Goal: Find specific page/section: Find specific page/section

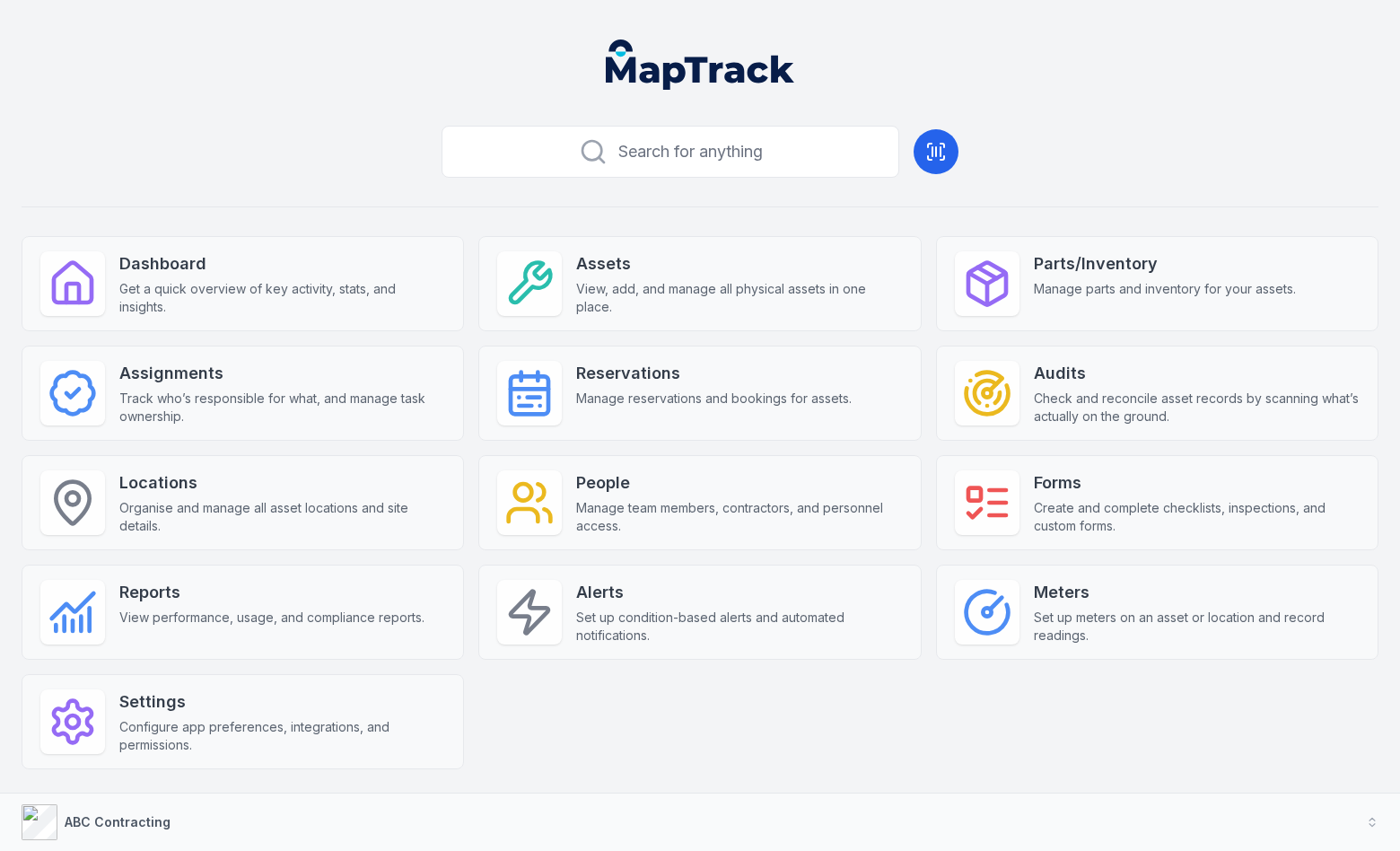
drag, startPoint x: 995, startPoint y: 145, endPoint x: 986, endPoint y: 144, distance: 9.0
click at [987, 144] on div "Search for anything Dashboard Get a quick overview of key activity, stats, and …" at bounding box center [700, 472] width 1357 height 708
click at [986, 144] on div "Search for anything Dashboard Get a quick overview of key activity, stats, and …" at bounding box center [700, 472] width 1357 height 708
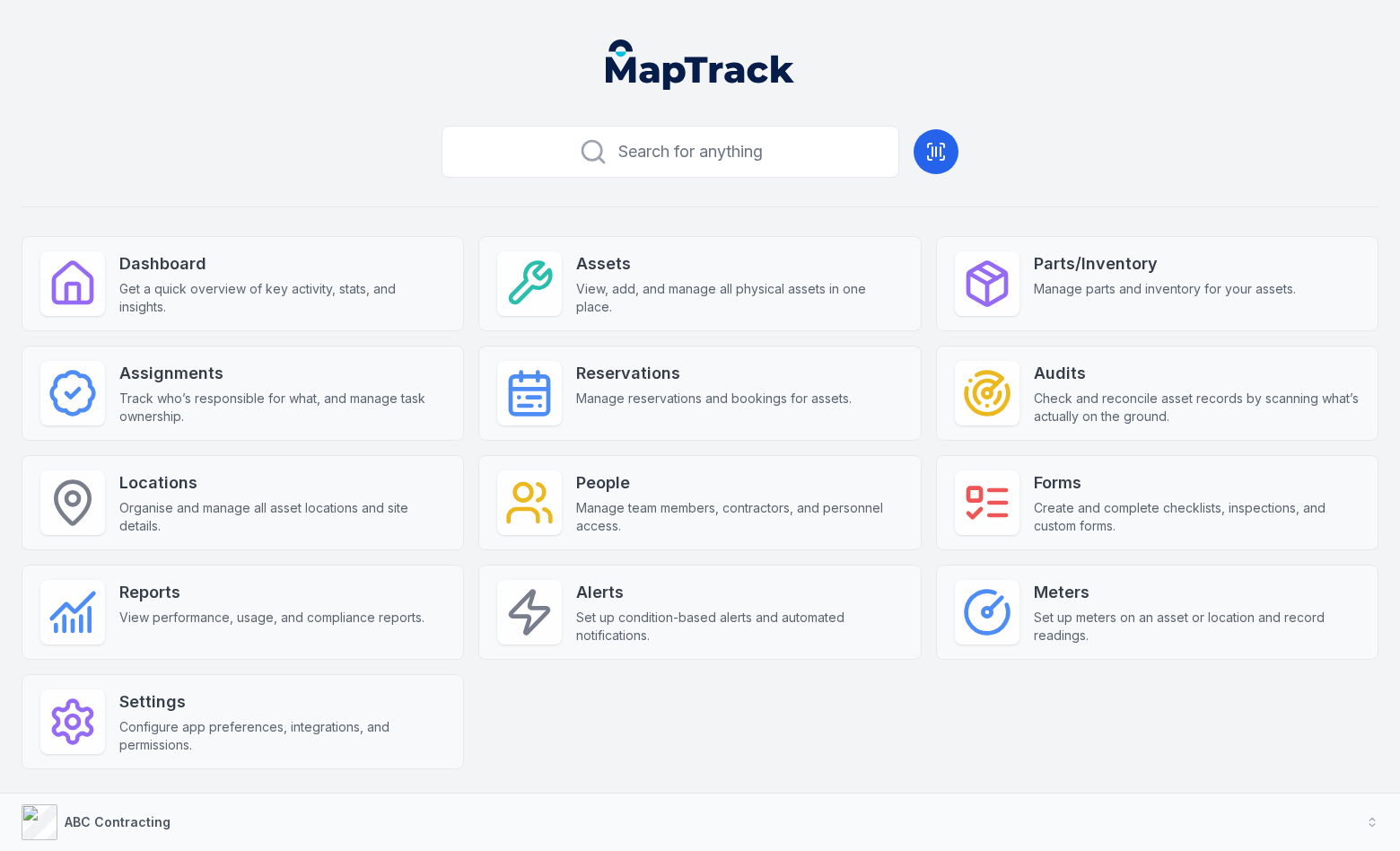
click at [998, 144] on div "Search for anything Dashboard Get a quick overview of key activity, stats, and …" at bounding box center [700, 472] width 1357 height 708
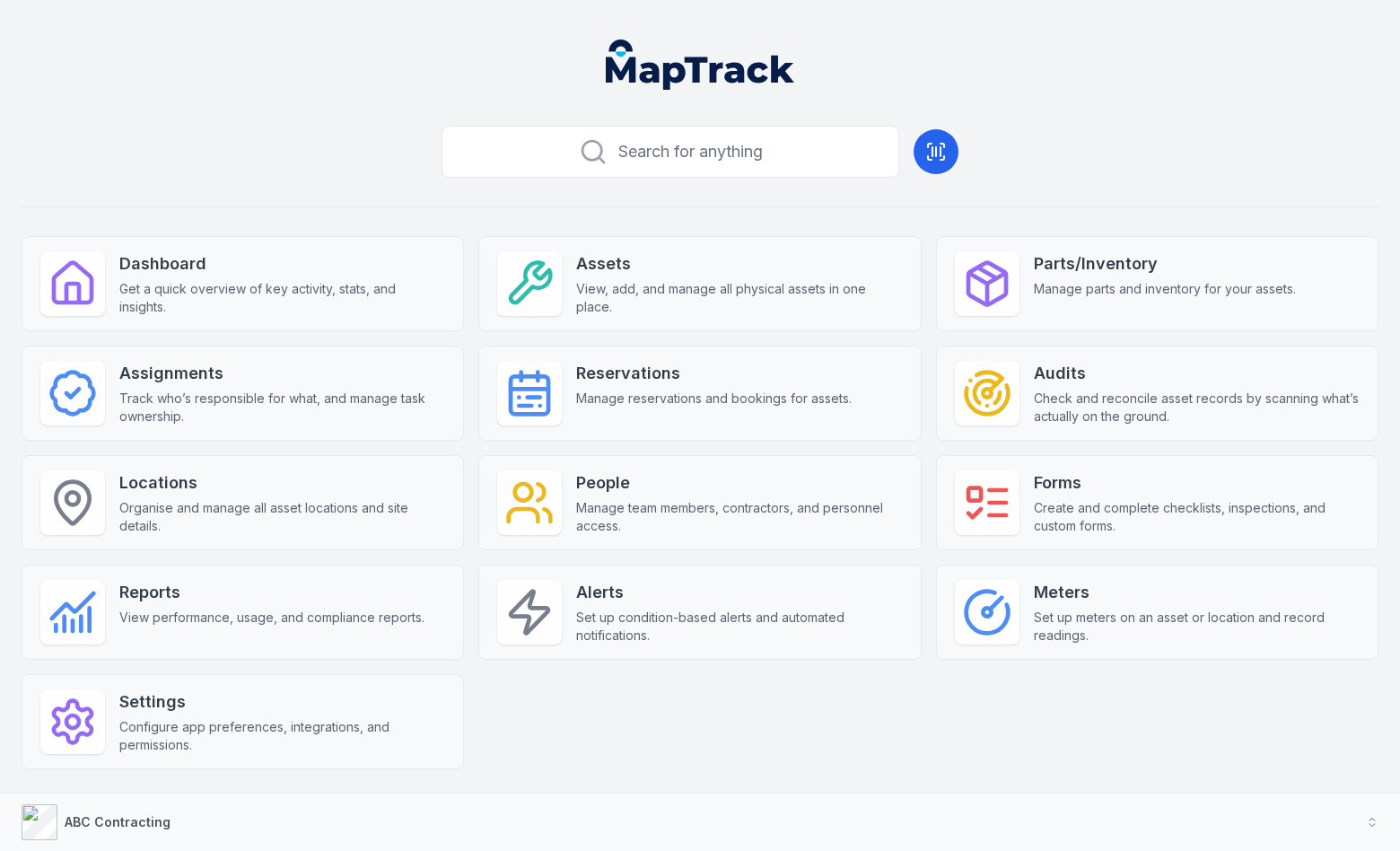
click at [998, 144] on div "Search for anything Dashboard Get a quick overview of key activity, stats, and …" at bounding box center [700, 472] width 1357 height 708
click at [1018, 57] on header at bounding box center [700, 71] width 1357 height 93
click at [1039, 62] on header at bounding box center [700, 71] width 1357 height 93
click at [1045, 61] on header at bounding box center [700, 71] width 1357 height 93
click at [1142, 170] on div "Search for anything Dashboard Get a quick overview of key activity, stats, and …" at bounding box center [700, 472] width 1357 height 708
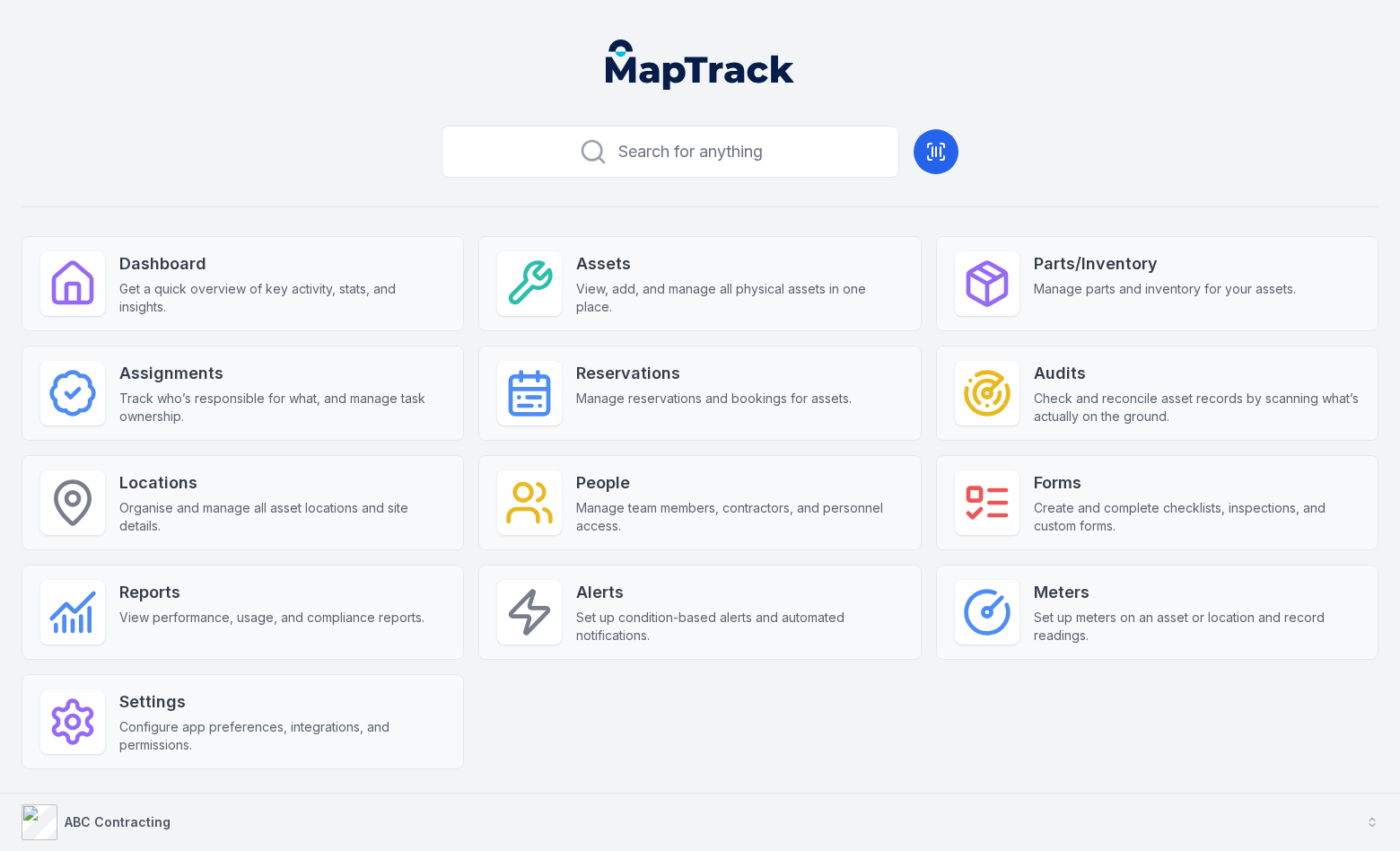
click at [164, 823] on strong "ABC Contracting" at bounding box center [118, 821] width 106 height 15
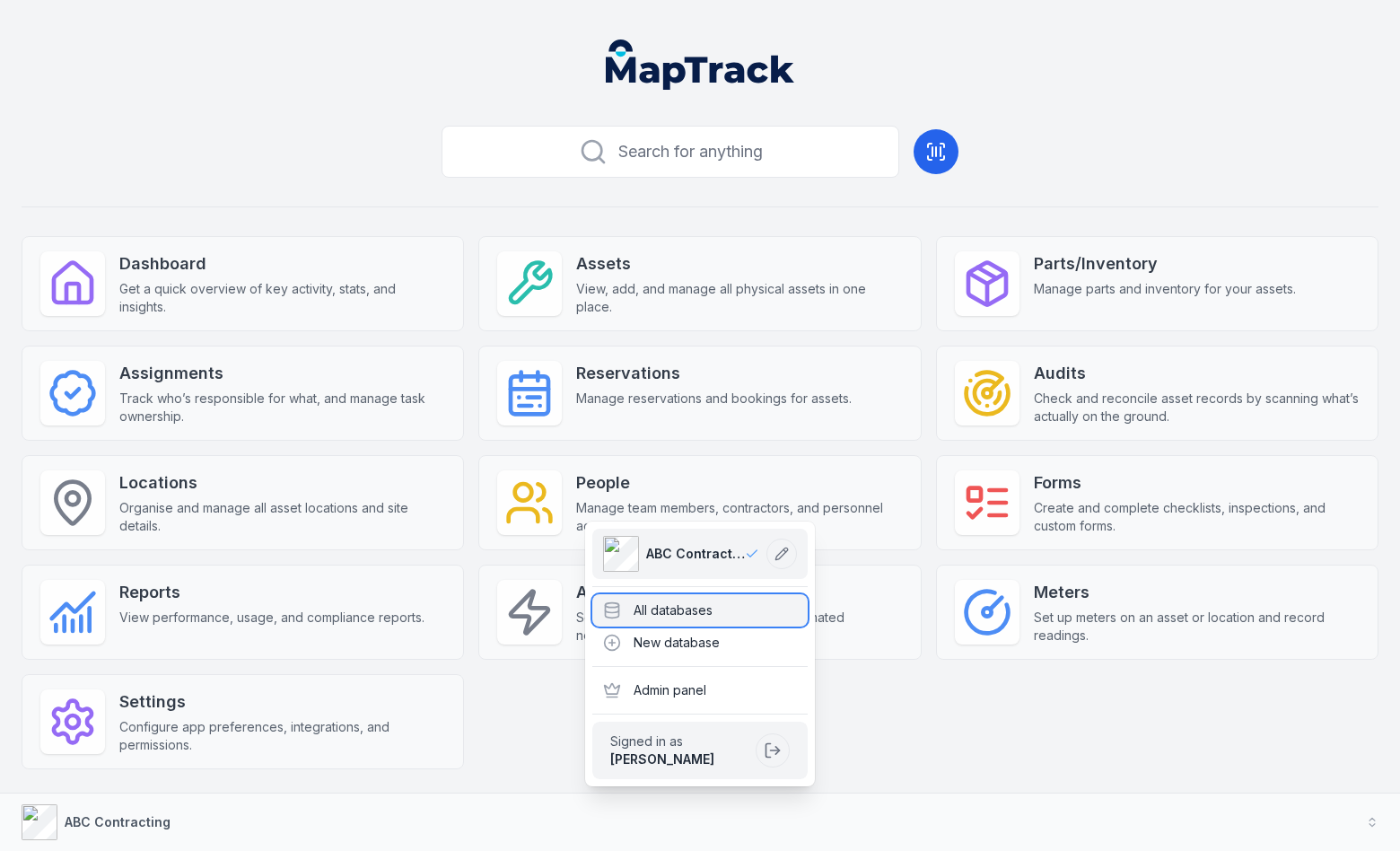
click at [623, 609] on div "All databases" at bounding box center [699, 610] width 215 height 32
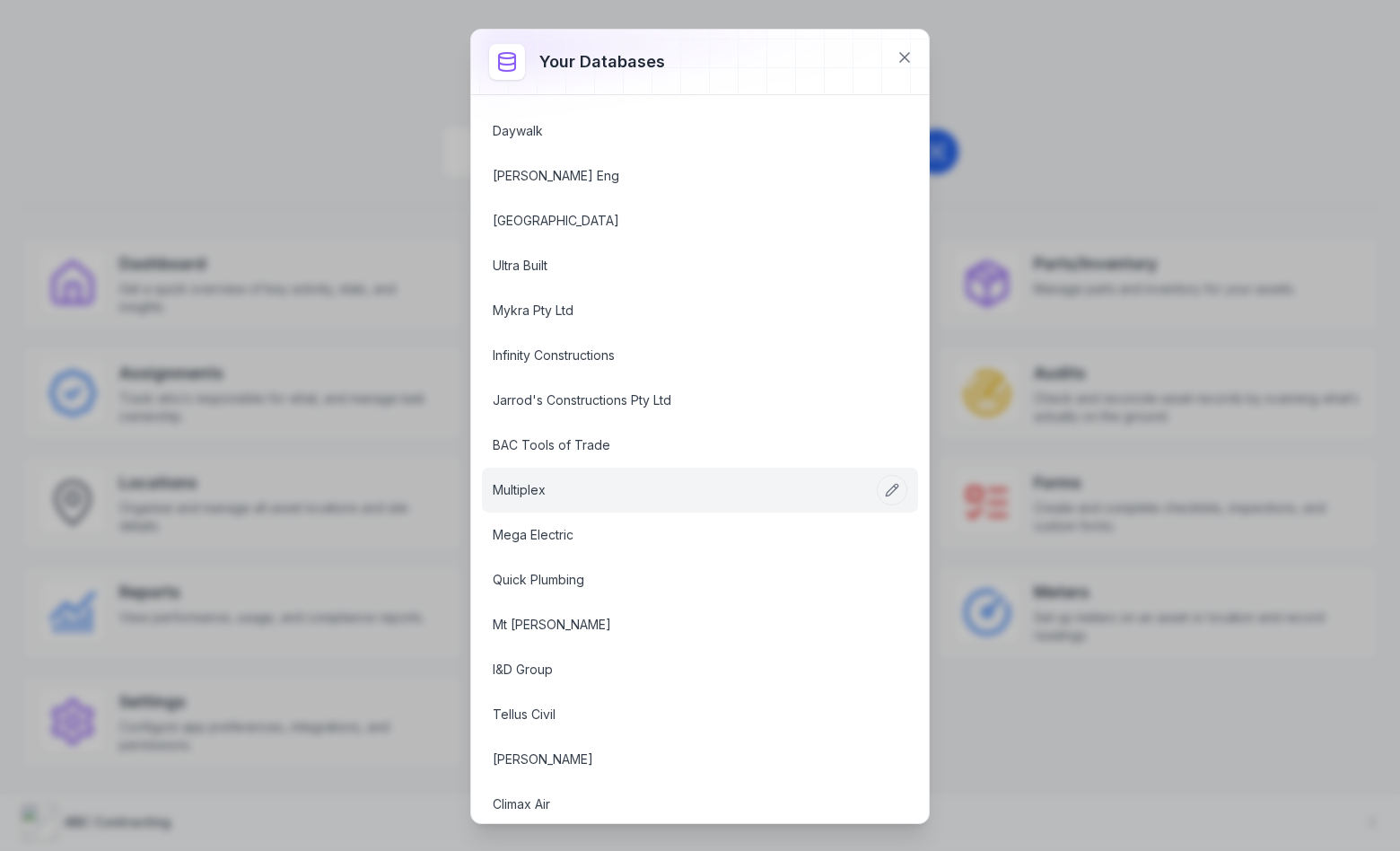
scroll to position [1462, 0]
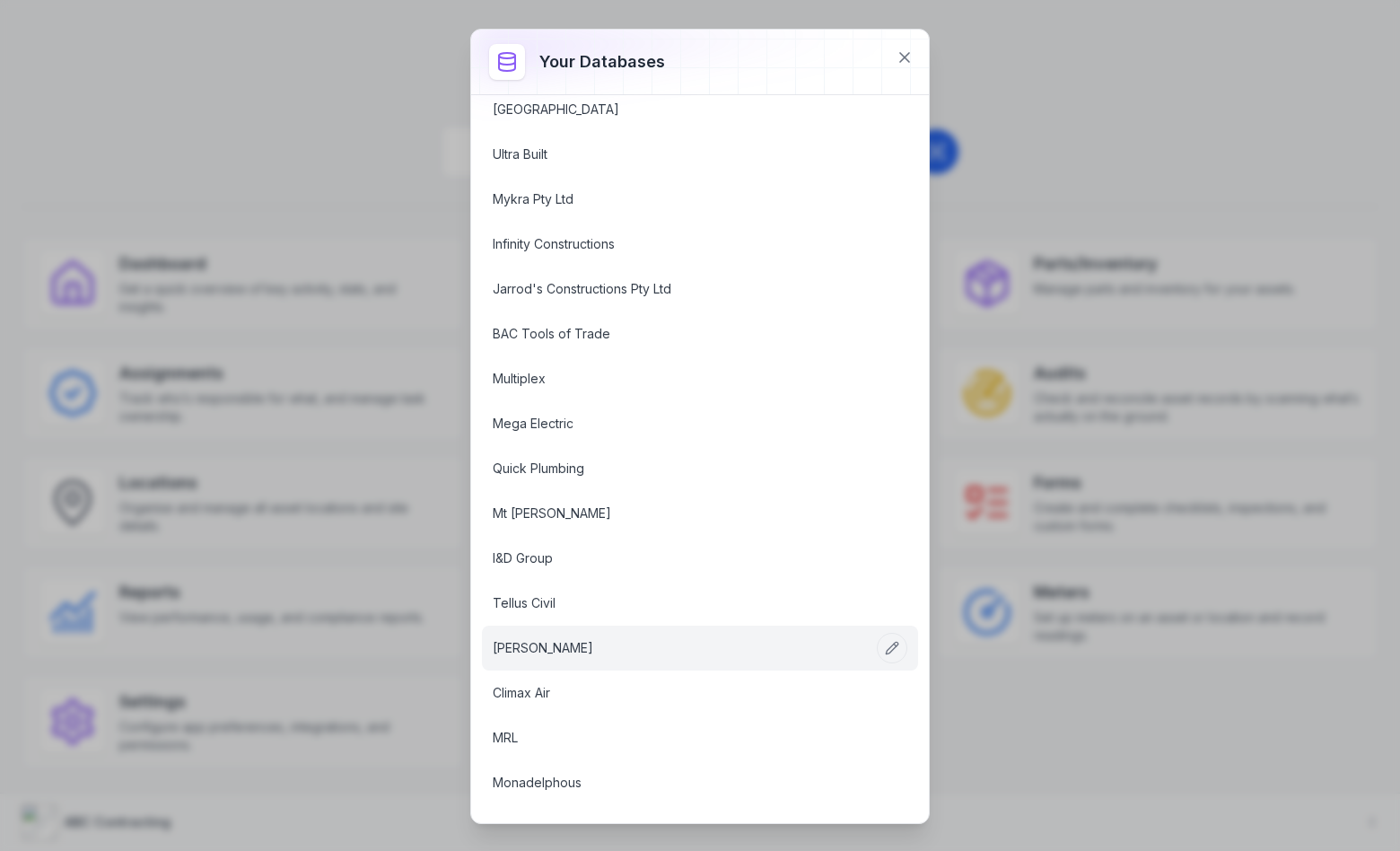
click at [592, 639] on link "[PERSON_NAME]" at bounding box center [679, 648] width 372 height 18
